Goal: Task Accomplishment & Management: Complete application form

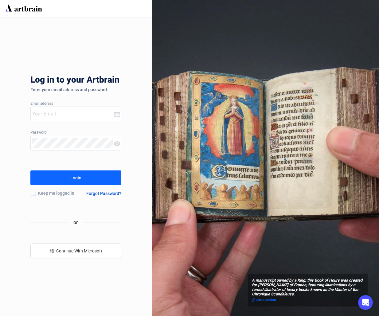
click at [52, 115] on input "email" at bounding box center [72, 114] width 81 height 10
paste input "lucia@ozbid.com.au"
type input "lucia@ozbid.com.au"
click at [114, 143] on icon at bounding box center [116, 143] width 7 height 7
click at [115, 143] on icon at bounding box center [117, 143] width 7 height 5
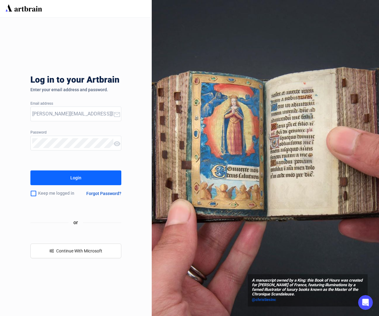
click at [89, 177] on button "Login" at bounding box center [75, 178] width 91 height 15
click at [67, 113] on input "email" at bounding box center [72, 114] width 81 height 10
paste input "[PERSON_NAME][EMAIL_ADDRESS][DOMAIN_NAME]"
type input "[PERSON_NAME][EMAIL_ADDRESS][DOMAIN_NAME]"
click at [60, 177] on button "Login" at bounding box center [75, 178] width 91 height 15
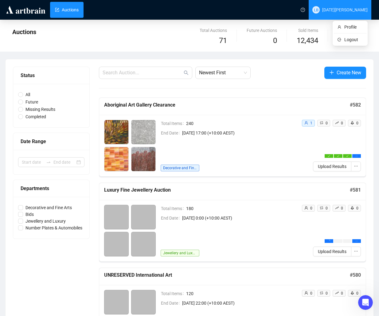
click at [353, 11] on span "[DATE][PERSON_NAME]" at bounding box center [344, 9] width 45 height 5
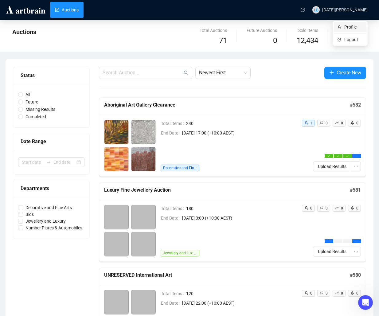
click at [351, 29] on span "Profile" at bounding box center [353, 27] width 18 height 7
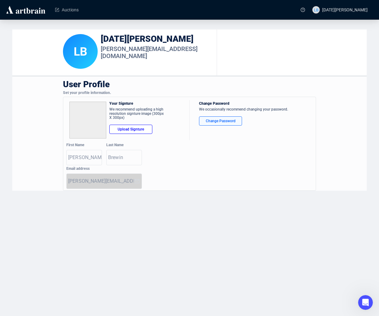
click at [220, 120] on div "Change Password" at bounding box center [220, 121] width 33 height 6
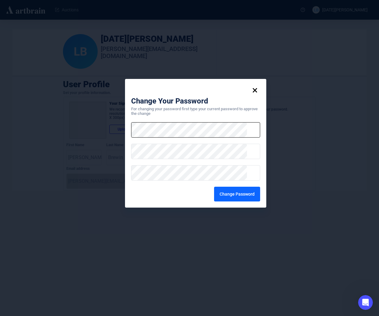
click at [231, 191] on div "Change Password" at bounding box center [237, 194] width 35 height 10
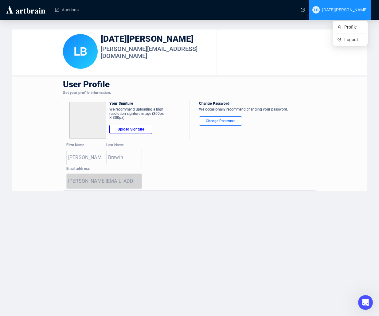
click at [356, 9] on span "[DATE][PERSON_NAME]" at bounding box center [344, 9] width 45 height 5
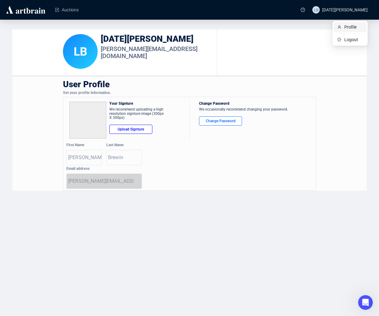
click at [350, 24] on span "Profile" at bounding box center [353, 27] width 18 height 7
click at [33, 11] on img at bounding box center [25, 10] width 41 height 10
click at [69, 11] on link "Auctions" at bounding box center [67, 10] width 24 height 16
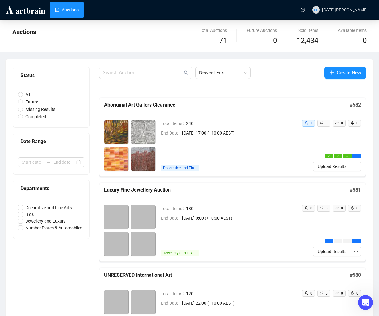
click at [34, 7] on img at bounding box center [25, 10] width 41 height 10
click at [363, 4] on span "LB Lucia Brewin" at bounding box center [339, 10] width 55 height 20
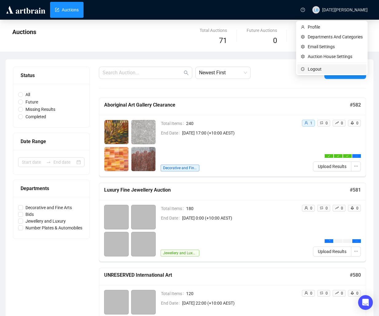
click at [319, 68] on span "Logout" at bounding box center [335, 69] width 55 height 7
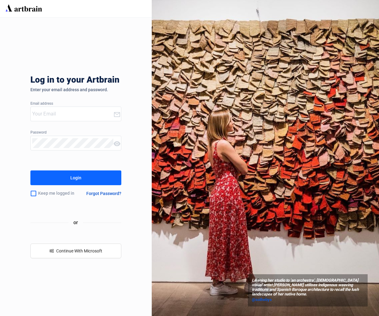
type input "lucia@ozbid.com.au"
click at [82, 182] on button "Login" at bounding box center [75, 178] width 91 height 15
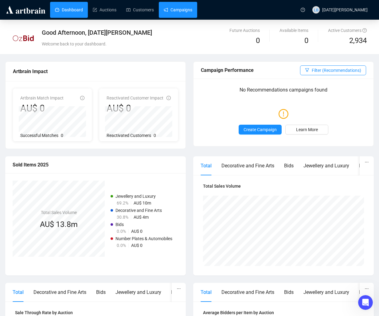
click at [188, 12] on link "Campaigns" at bounding box center [178, 10] width 29 height 16
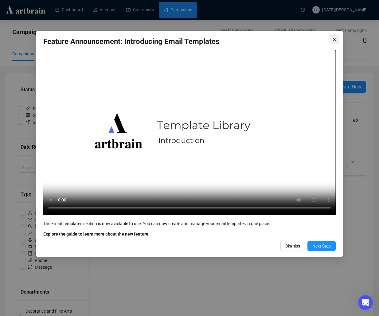
click at [335, 39] on icon "close" at bounding box center [334, 39] width 5 height 5
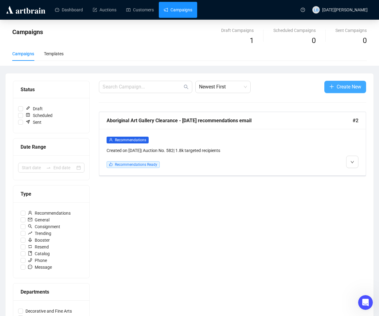
click at [339, 85] on span "Create New" at bounding box center [349, 87] width 25 height 8
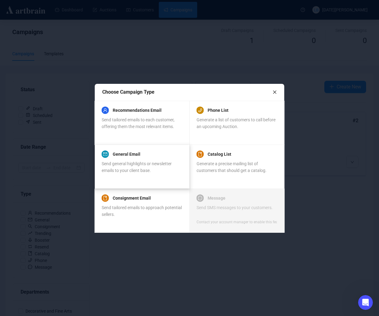
click at [155, 175] on div "General Email Send general highlights or newsletter emails to your client base." at bounding box center [142, 166] width 80 height 29
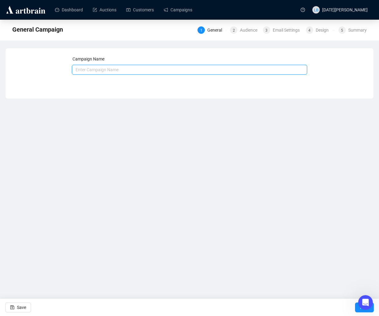
click at [105, 72] on input "text" at bounding box center [190, 70] width 236 height 10
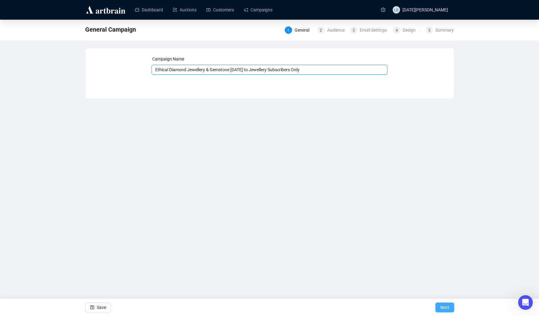
type input "Ethical Diamond Jewellery & Gemstone 2.9.25 to Jewellery Subscribers Only"
click at [379, 306] on span "Next" at bounding box center [444, 307] width 9 height 17
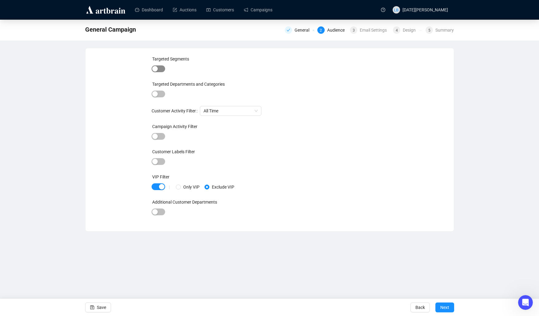
click at [157, 71] on div "button" at bounding box center [155, 69] width 6 height 6
click at [186, 72] on div at bounding box center [257, 69] width 160 height 9
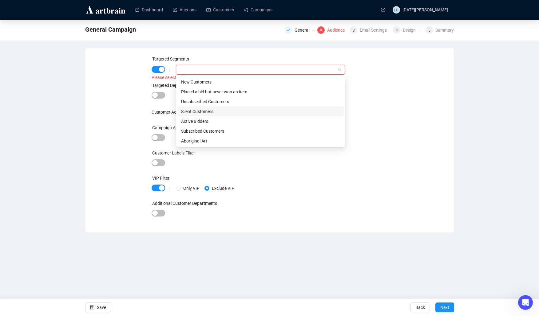
click at [113, 84] on div "Targeted Segments | Please select at least one segment Targeted Departments and…" at bounding box center [269, 141] width 353 height 170
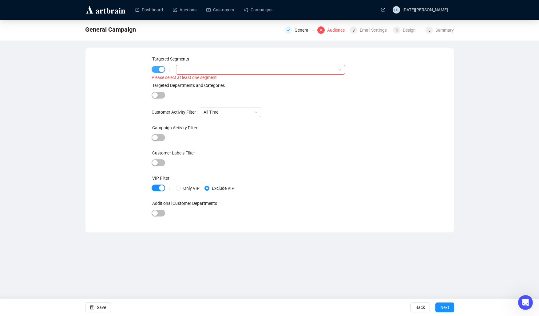
click at [159, 70] on div "button" at bounding box center [162, 70] width 6 height 6
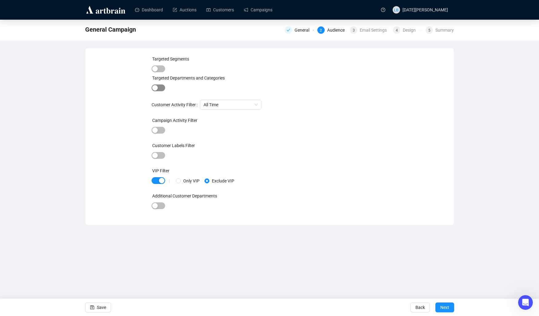
click at [155, 89] on div "button" at bounding box center [155, 88] width 6 height 6
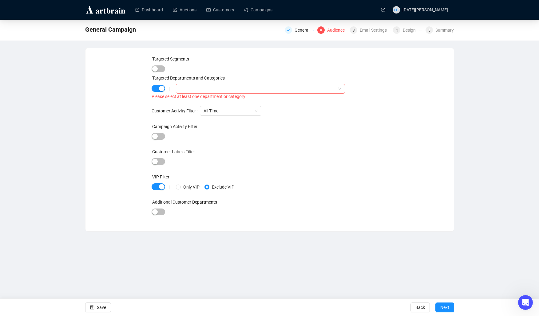
click at [181, 88] on div at bounding box center [257, 88] width 160 height 9
click at [179, 102] on span at bounding box center [180, 100] width 7 height 7
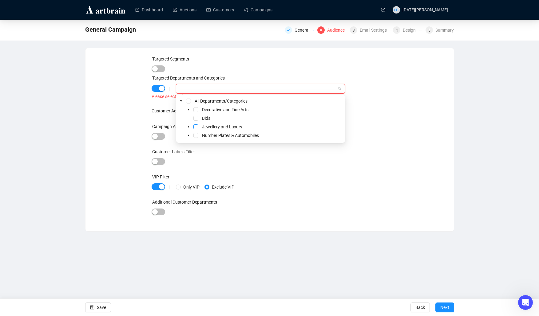
click at [195, 127] on span "Select Jewellery and Luxury" at bounding box center [195, 126] width 5 height 5
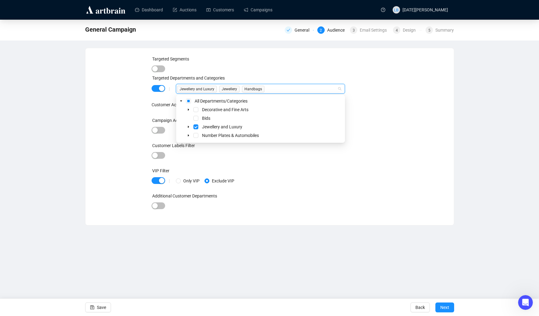
click at [379, 180] on div "Targeted Segments Targeted Departments and Categories | Jewellery and Luxury Je…" at bounding box center [269, 137] width 353 height 162
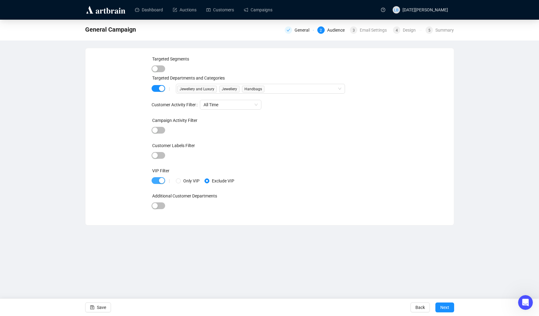
click at [160, 182] on div "button" at bounding box center [162, 181] width 6 height 6
click at [154, 205] on div "button" at bounding box center [155, 206] width 6 height 6
drag, startPoint x: 263, startPoint y: 213, endPoint x: 263, endPoint y: 209, distance: 3.4
click at [263, 211] on div "Targeted Segments Targeted Departments and Categories | Jewellery and Luxury Je…" at bounding box center [269, 137] width 236 height 163
click at [264, 208] on div at bounding box center [257, 206] width 160 height 9
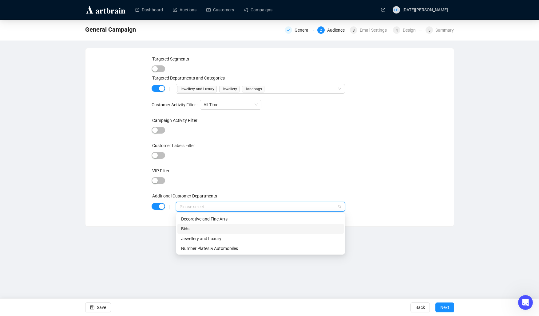
click at [379, 176] on div "Targeted Segments Targeted Departments and Categories | Jewellery and Luxury Je…" at bounding box center [269, 137] width 353 height 163
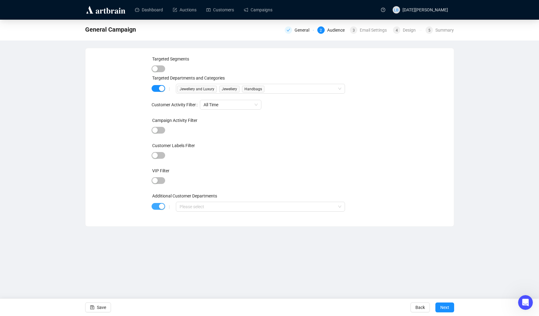
click at [160, 207] on div "button" at bounding box center [162, 207] width 6 height 6
click at [379, 306] on span "Next" at bounding box center [444, 307] width 9 height 17
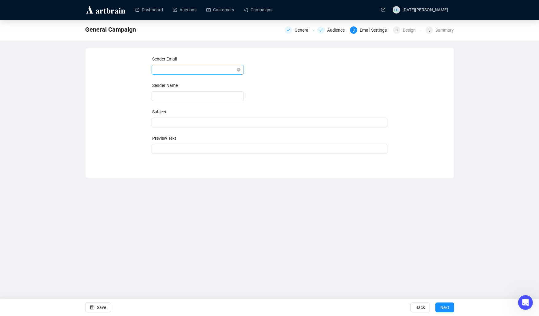
click at [194, 68] on span at bounding box center [197, 69] width 85 height 9
click at [193, 82] on div "auctions@ozbid.com.au" at bounding box center [197, 82] width 82 height 7
type input "Ozbid Auctions"
click at [361, 78] on form "Sender Email auctions@ozbid.com.au auctions@ozbid.com.au Sender Name Ozbid Auct…" at bounding box center [269, 105] width 236 height 98
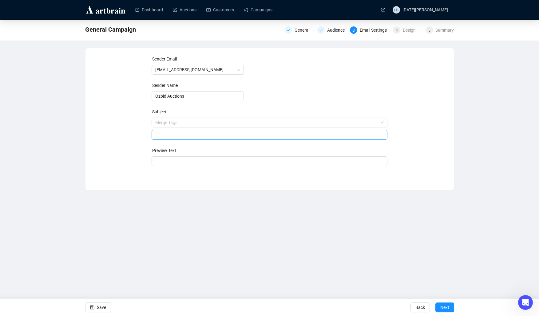
click at [176, 120] on span "Merge Tags" at bounding box center [269, 128] width 236 height 17
click at [159, 120] on input "search" at bounding box center [266, 122] width 223 height 9
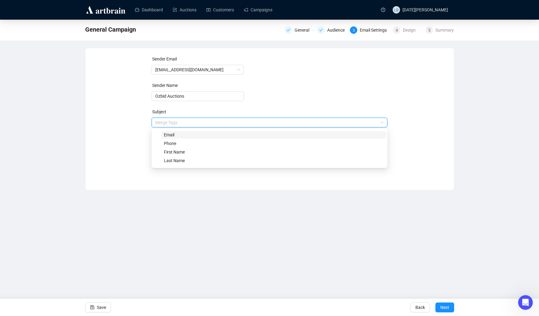
click at [173, 134] on span "Email" at bounding box center [169, 134] width 10 height 5
type input "{{email}}"
click at [183, 125] on span "Email" at bounding box center [269, 122] width 228 height 9
drag, startPoint x: 328, startPoint y: 92, endPoint x: 316, endPoint y: 96, distance: 12.5
click at [329, 92] on form "Sender Email auctions@ozbid.com.au Sender Name Ozbid Auctions Subject Email {{e…" at bounding box center [269, 111] width 236 height 111
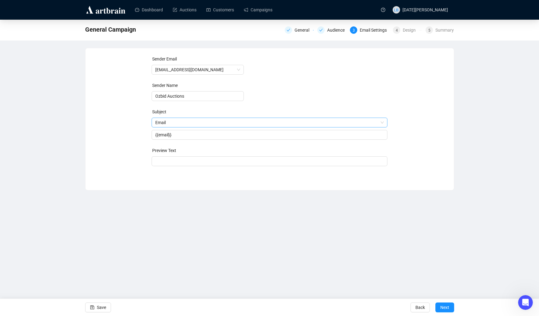
click at [192, 125] on span "Email" at bounding box center [269, 122] width 228 height 9
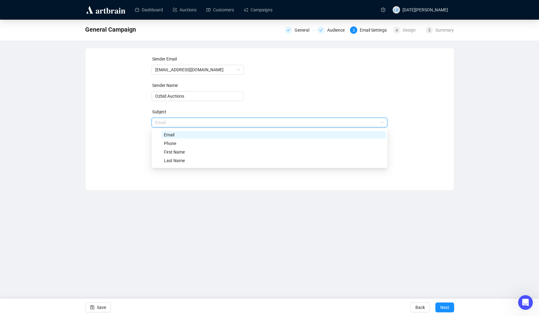
click at [192, 125] on span "Email" at bounding box center [269, 122] width 228 height 9
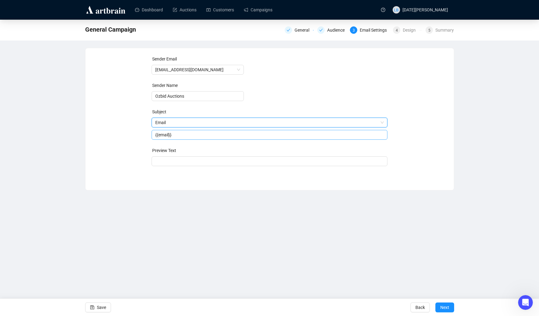
click at [191, 137] on input "{{email}}" at bounding box center [269, 135] width 228 height 7
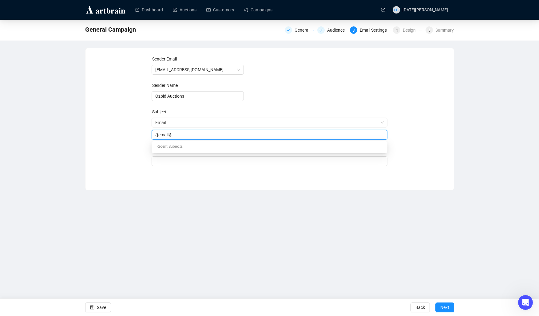
click at [191, 137] on input "{{email}}" at bounding box center [269, 135] width 228 height 7
click at [192, 137] on input "{{email}}" at bounding box center [269, 135] width 228 height 7
click at [219, 213] on div "Dashboard Auctions Customers Campaigns LB Lucia Brewin General Campaign General…" at bounding box center [269, 158] width 539 height 316
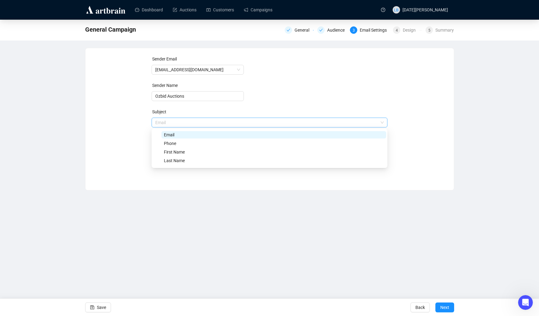
click at [167, 120] on span "Email" at bounding box center [269, 122] width 228 height 9
click at [379, 108] on div "Sender Email auctions@ozbid.com.au Sender Name Ozbid Auctions Subject Email Ema…" at bounding box center [269, 115] width 353 height 118
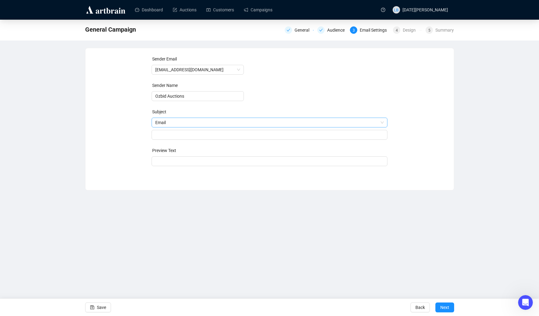
click at [340, 120] on span "Email" at bounding box center [269, 122] width 228 height 9
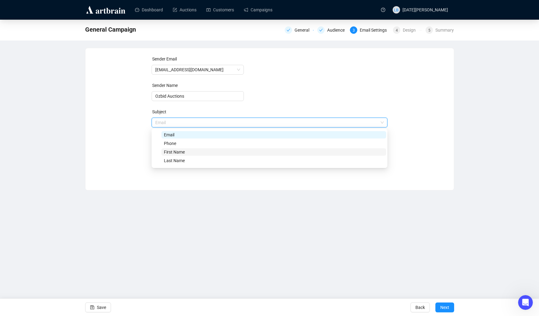
click at [331, 150] on span "First Name" at bounding box center [273, 151] width 225 height 7
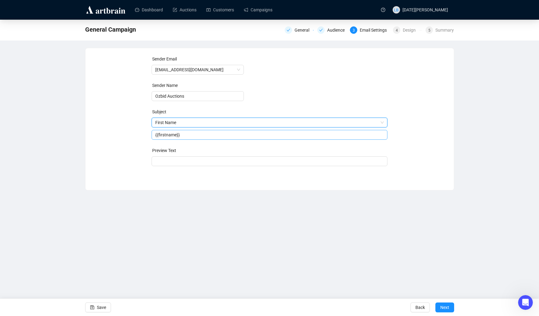
click at [208, 137] on input "{{firstname}}" at bounding box center [269, 135] width 228 height 7
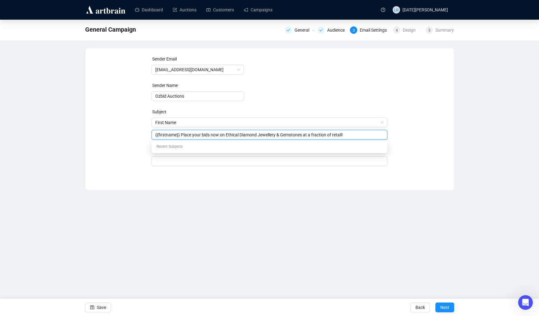
type input "{{firstname}} Place your bids now on Ethical Diamond Jewellery & Gemstones at a…"
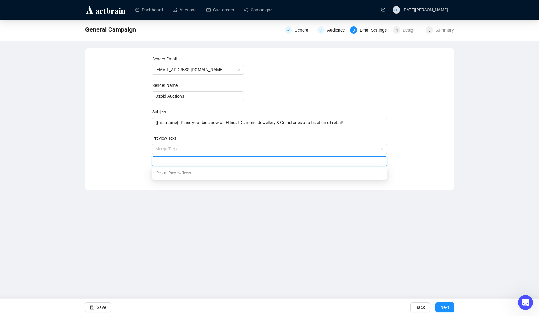
click at [189, 158] on input "search" at bounding box center [269, 161] width 228 height 9
type input "120 lots of certified Diamond"
drag, startPoint x: 214, startPoint y: 160, endPoint x: 82, endPoint y: 162, distance: 131.8
click at [82, 162] on div "General Campaign General Audience 3 Email Settings 4 Design 5 Summary Sender Em…" at bounding box center [269, 105] width 539 height 171
paste input "120 exquisite lots of Ethical Diamond Jewellery, loose Diamonds and Gemstones f…"
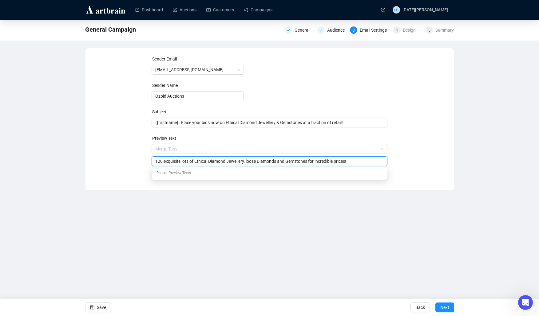
type input "120 exquisite lots of Ethical Diamond Jewellery, loose Diamonds and Gemstones f…"
click at [183, 225] on div "Dashboard Auctions Customers Campaigns LB Lucia Brewin General Campaign General…" at bounding box center [269, 158] width 539 height 316
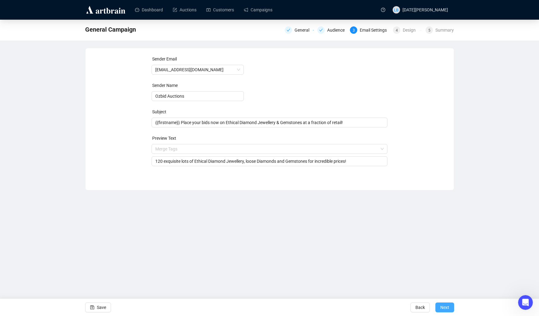
click at [379, 307] on span "Next" at bounding box center [444, 307] width 9 height 17
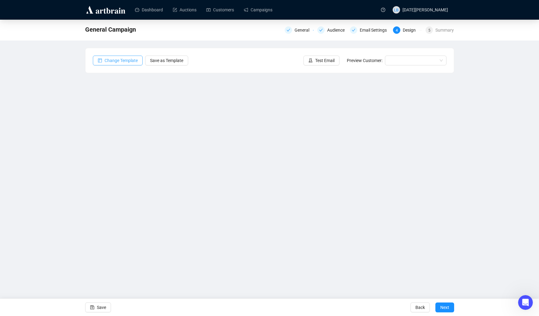
click at [118, 62] on span "Change Template" at bounding box center [120, 60] width 33 height 7
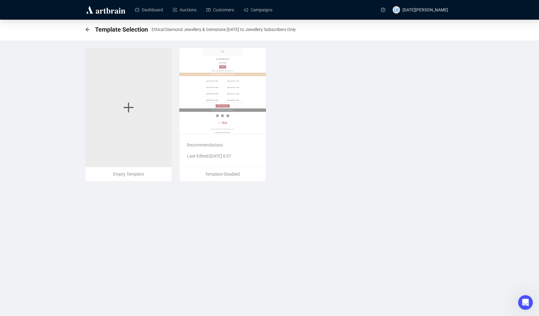
click at [232, 94] on img at bounding box center [222, 91] width 87 height 86
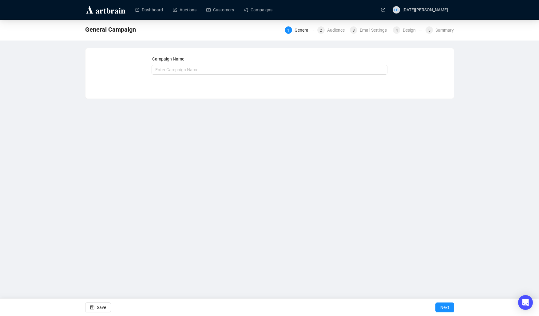
click at [334, 35] on div "General Campaign 1 General 2 Audience 3 Email Settings 4 Design 5 Summary" at bounding box center [269, 29] width 369 height 12
click at [319, 25] on div "1 General 2 Audience 3 Email Settings 4 Design 5 Summary" at bounding box center [369, 30] width 169 height 10
click at [333, 32] on div "Audience" at bounding box center [337, 29] width 21 height 7
click at [364, 31] on div "Email Settings" at bounding box center [374, 29] width 31 height 7
drag, startPoint x: 409, startPoint y: 30, endPoint x: 439, endPoint y: 33, distance: 30.2
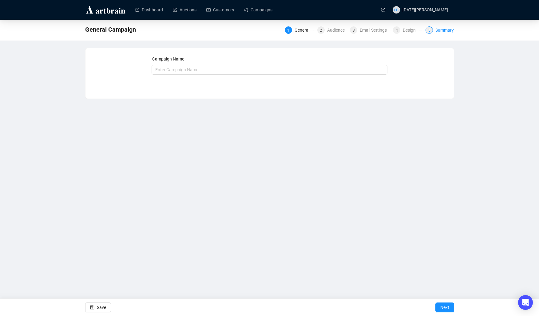
click at [410, 30] on div "Design" at bounding box center [410, 29] width 17 height 7
click at [270, 13] on link "Campaigns" at bounding box center [258, 10] width 29 height 16
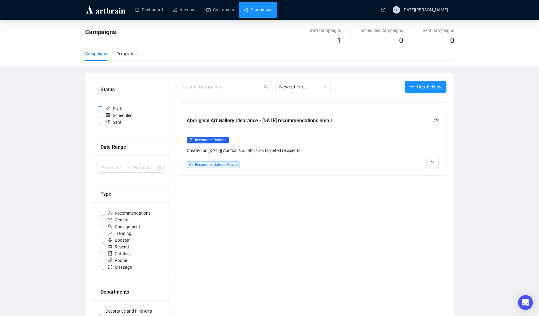
click at [116, 108] on span "Draft" at bounding box center [114, 108] width 22 height 7
click at [103, 108] on input "Draft" at bounding box center [100, 108] width 5 height 5
checkbox input "true"
click at [430, 160] on icon "down" at bounding box center [432, 162] width 4 height 4
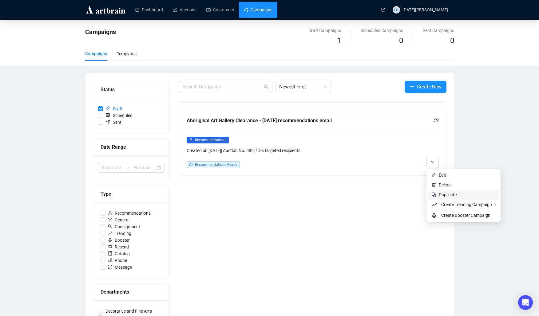
click at [441, 196] on span "Duplicate" at bounding box center [447, 194] width 18 height 5
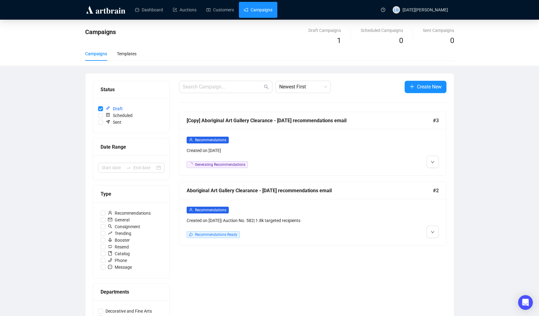
click at [264, 157] on div "Recommendations Created on Sep 2, 2025 Generating Recommendations" at bounding box center [280, 152] width 188 height 32
